Goal: Information Seeking & Learning: Learn about a topic

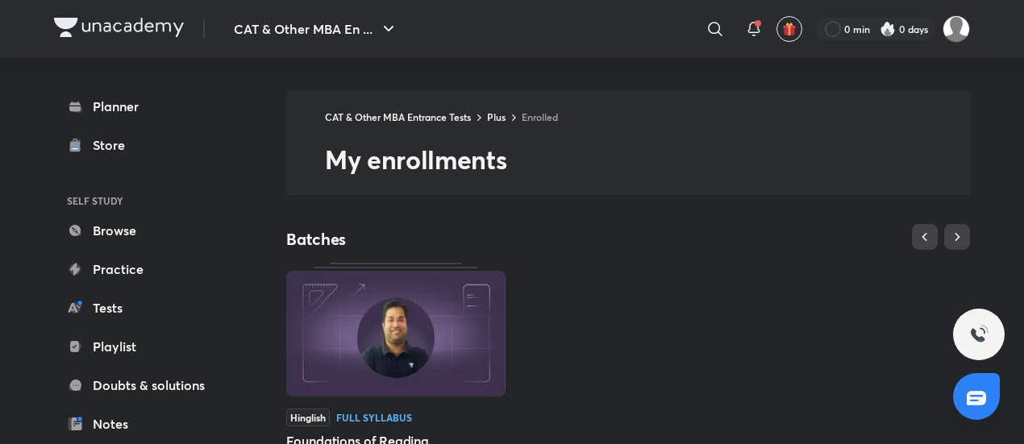
scroll to position [484, 0]
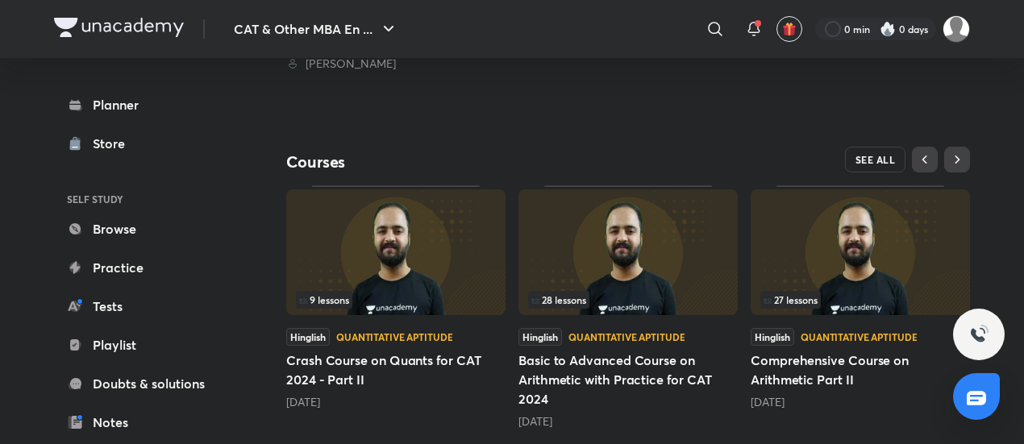
click at [869, 154] on span "SEE ALL" at bounding box center [876, 159] width 40 height 11
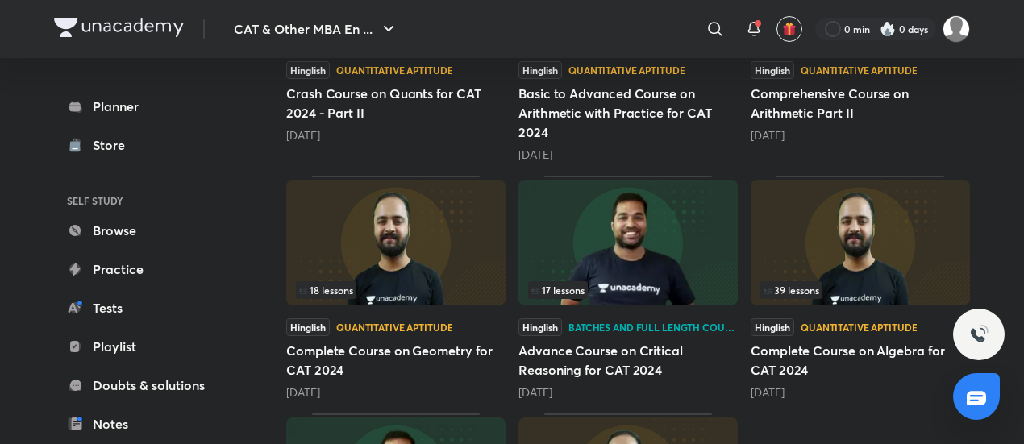
scroll to position [242, 0]
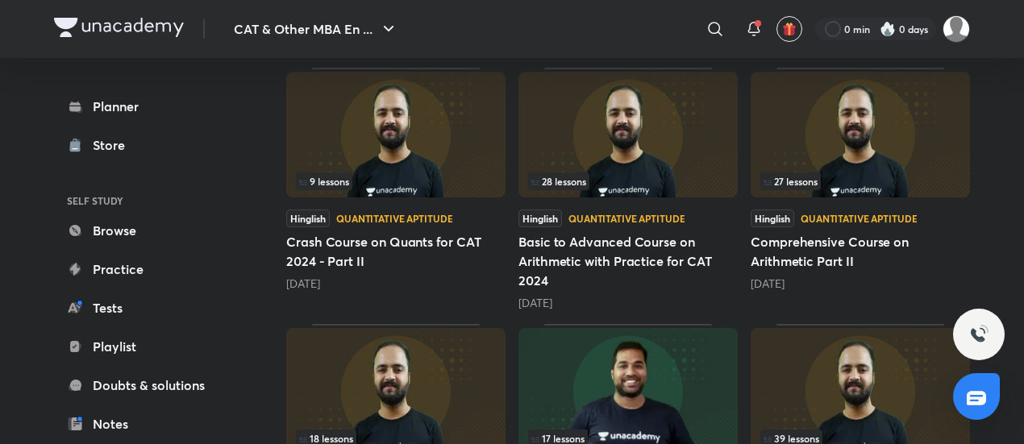
click at [434, 364] on img at bounding box center [395, 391] width 219 height 126
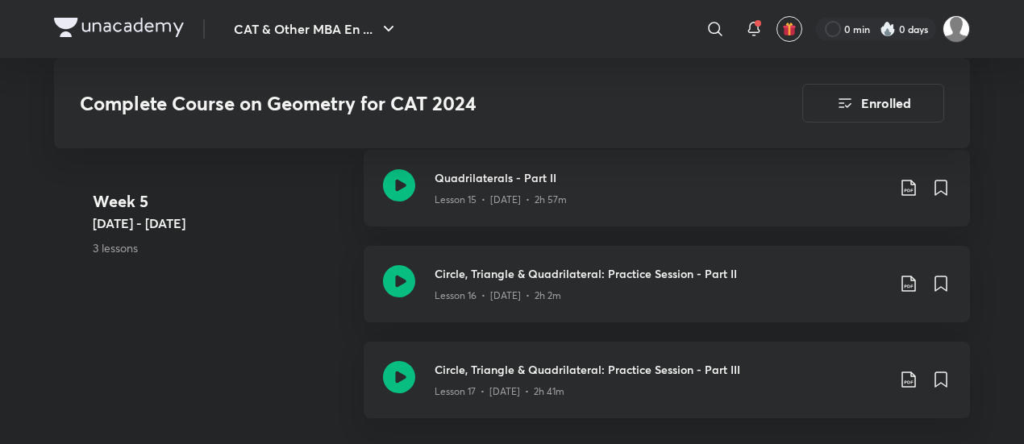
scroll to position [2339, 0]
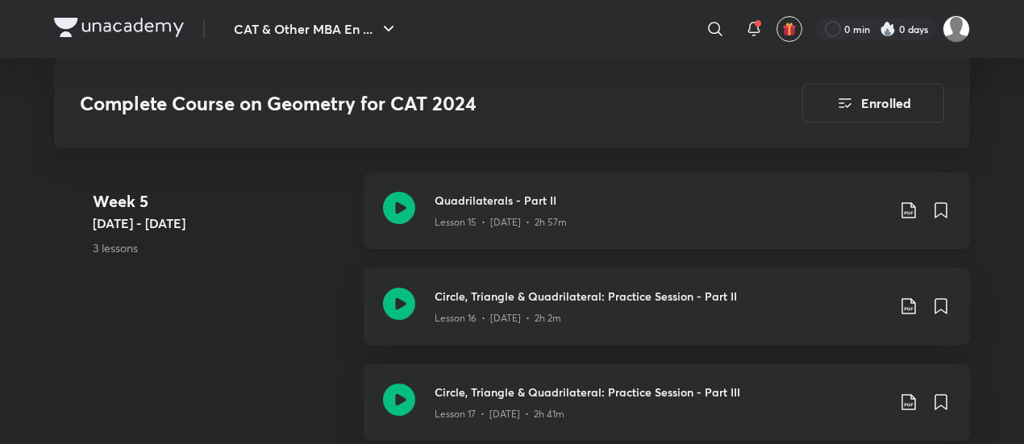
click at [398, 198] on icon at bounding box center [399, 208] width 32 height 32
